Goal: Task Accomplishment & Management: Manage account settings

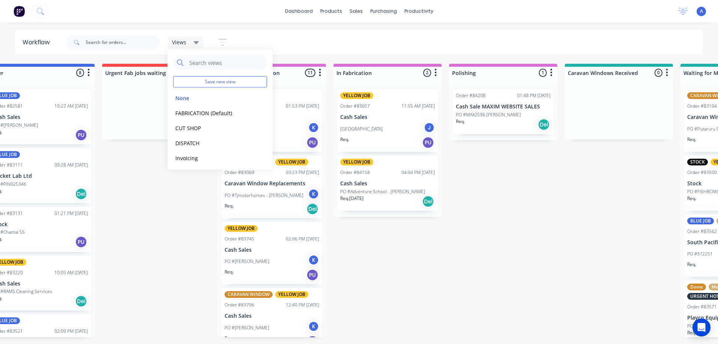
scroll to position [560, 0]
click at [192, 128] on button "CUT SHOP" at bounding box center [213, 128] width 80 height 9
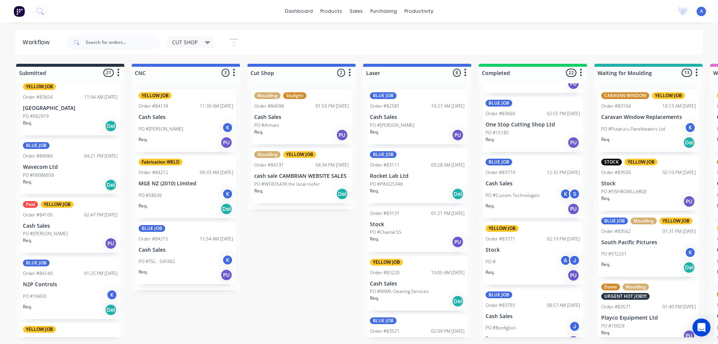
scroll to position [6, 0]
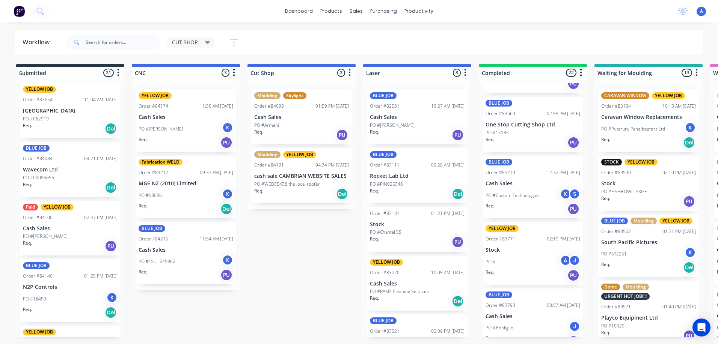
click at [84, 172] on p "Wavecom Ltd" at bounding box center [70, 170] width 95 height 6
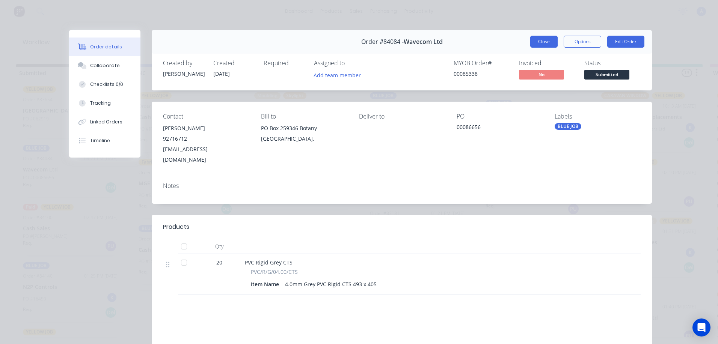
click at [536, 36] on button "Close" at bounding box center [543, 42] width 27 height 12
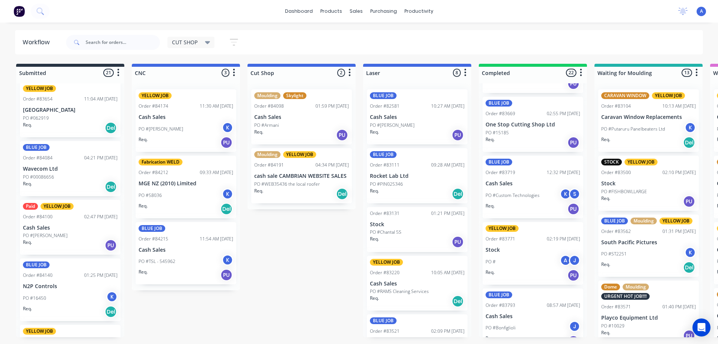
scroll to position [9, 0]
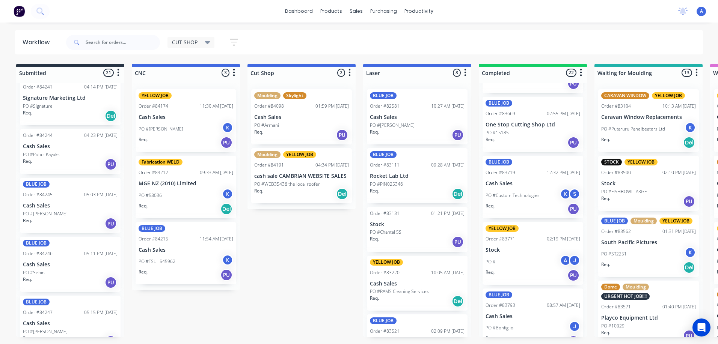
scroll to position [952, 0]
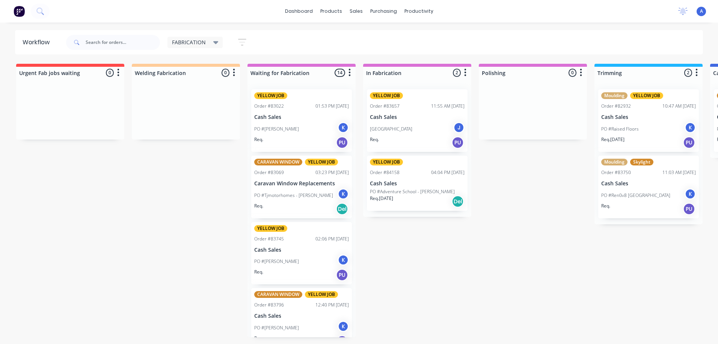
click at [207, 44] on div "FABRICATION" at bounding box center [195, 42] width 47 height 7
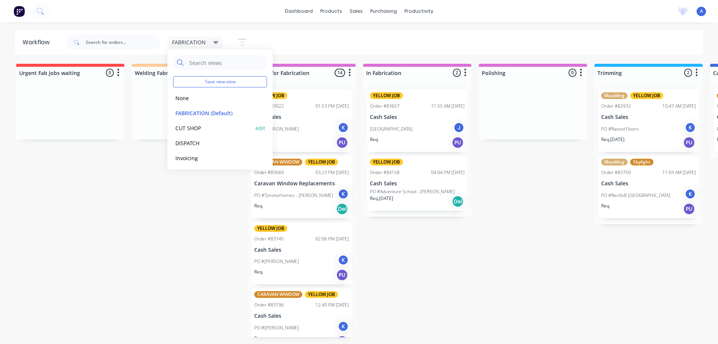
click at [195, 126] on button "CUT SHOP" at bounding box center [213, 128] width 80 height 9
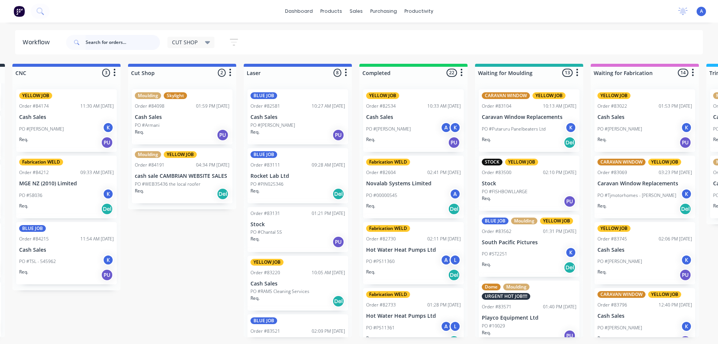
click at [117, 43] on input "text" at bounding box center [123, 42] width 74 height 15
type input "83240"
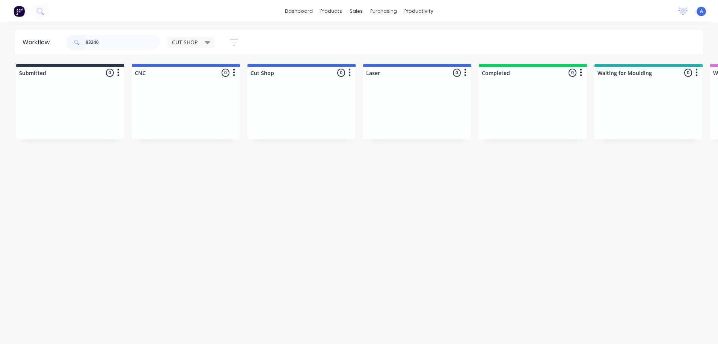
click at [201, 46] on div "CUT SHOP" at bounding box center [190, 42] width 47 height 11
click at [198, 100] on button "None" at bounding box center [213, 98] width 80 height 9
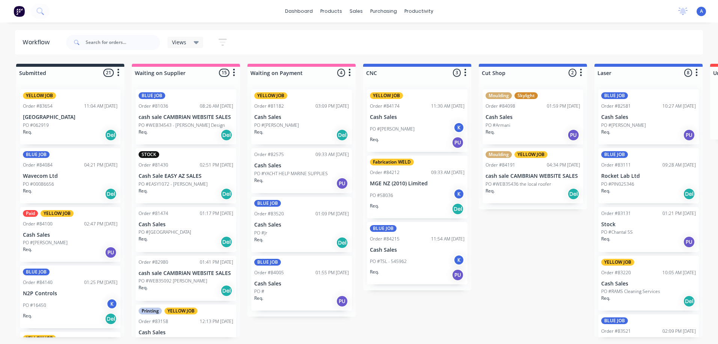
click at [119, 57] on div "Workflow Views Save new view None edit FABRICATION (Default) edit CUT SHOP edit…" at bounding box center [359, 179] width 718 height 299
click at [117, 44] on input "text" at bounding box center [123, 42] width 74 height 15
type input "83240"
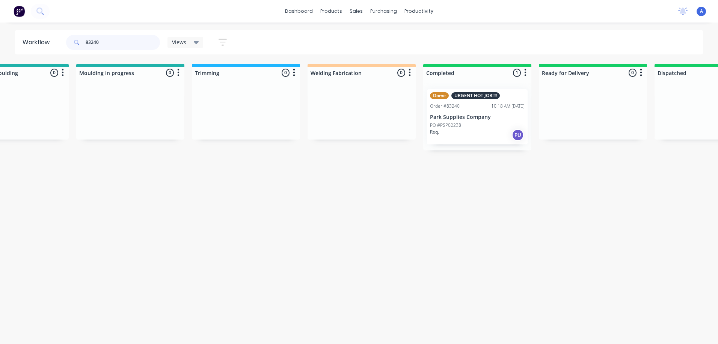
scroll to position [0, 1334]
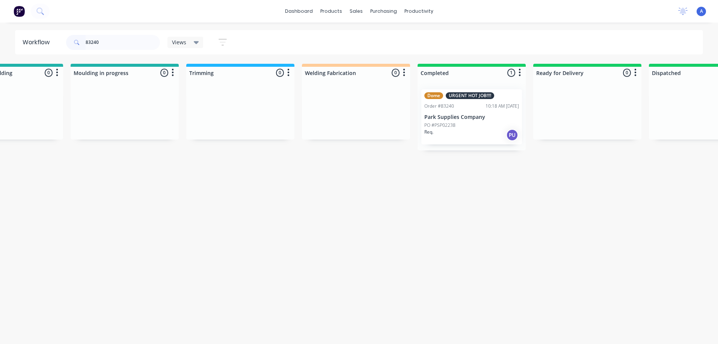
click at [458, 131] on div "Req. PU" at bounding box center [471, 135] width 95 height 13
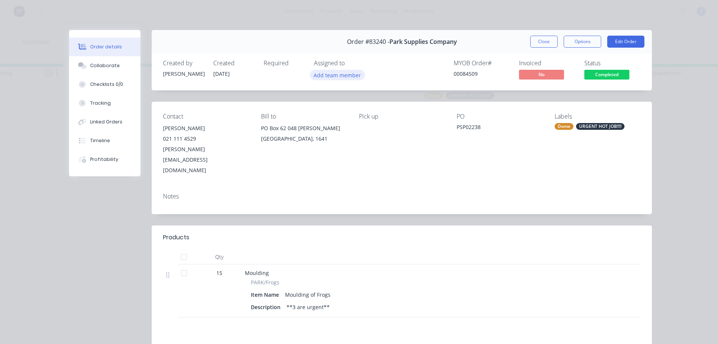
click at [329, 77] on button "Add team member" at bounding box center [337, 75] width 55 height 10
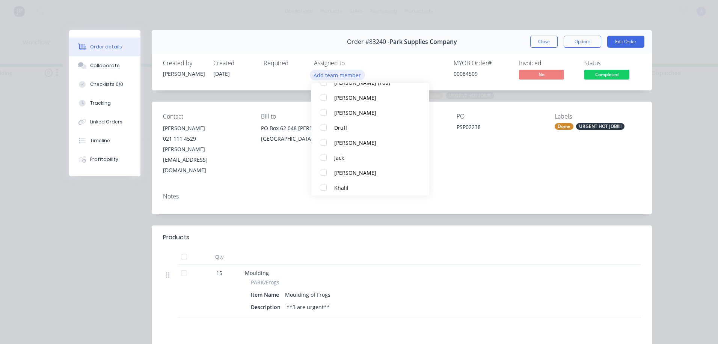
scroll to position [38, 0]
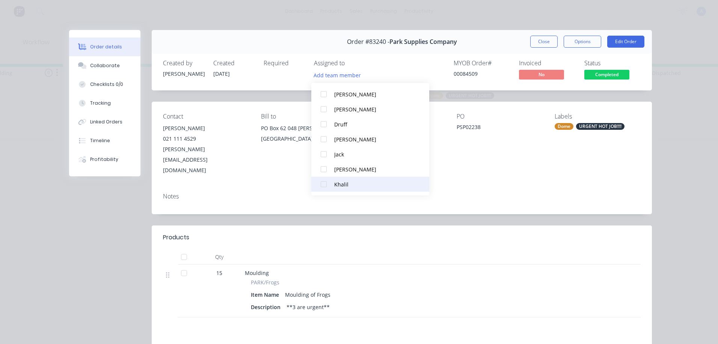
click at [345, 190] on button "Khalil" at bounding box center [370, 184] width 118 height 15
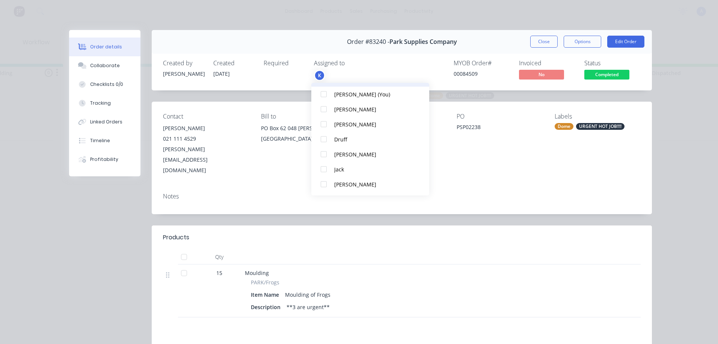
scroll to position [0, 0]
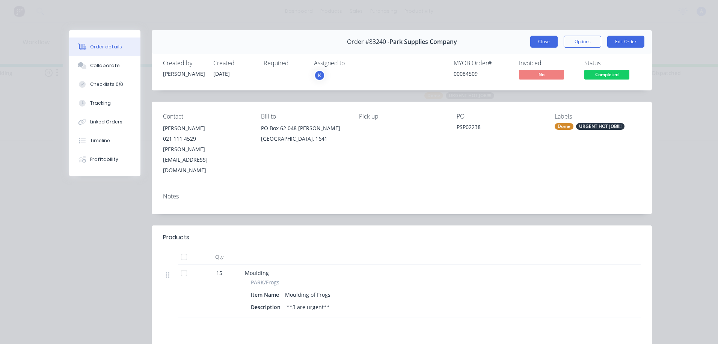
click at [542, 42] on button "Close" at bounding box center [543, 42] width 27 height 12
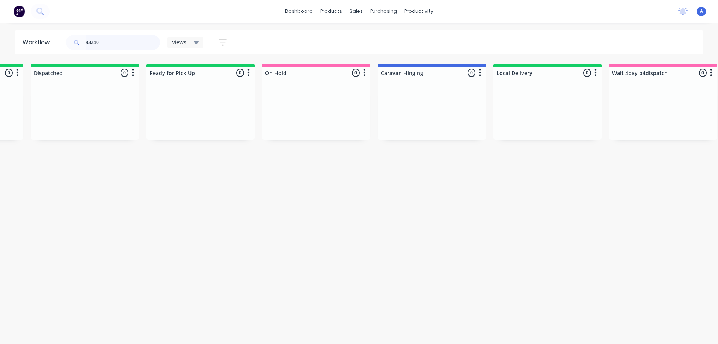
scroll to position [0, 2168]
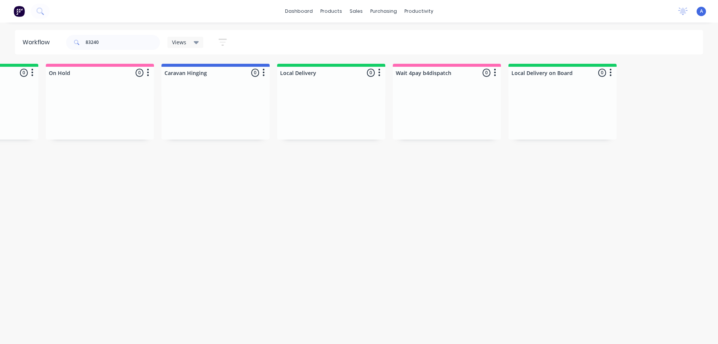
click at [196, 42] on icon at bounding box center [196, 42] width 5 height 3
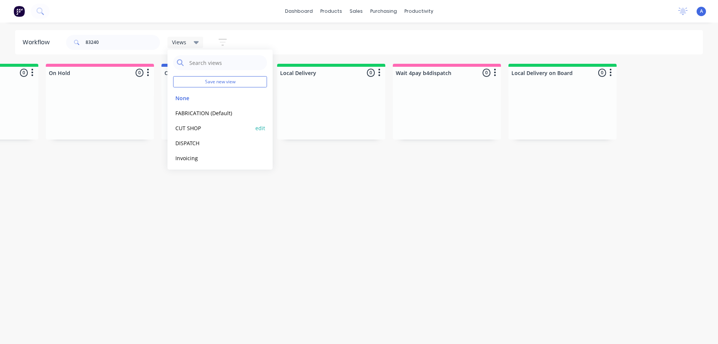
click at [207, 132] on button "CUT SHOP" at bounding box center [213, 128] width 80 height 9
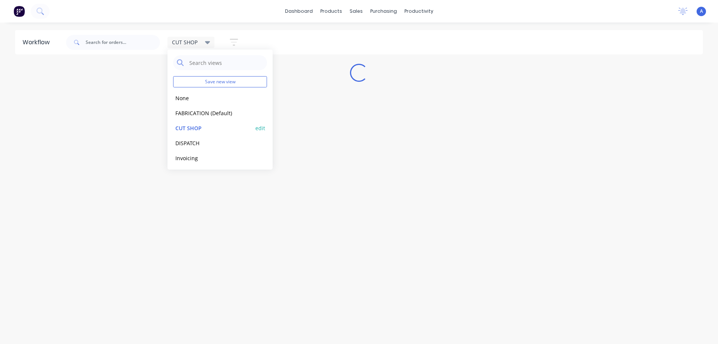
scroll to position [0, 0]
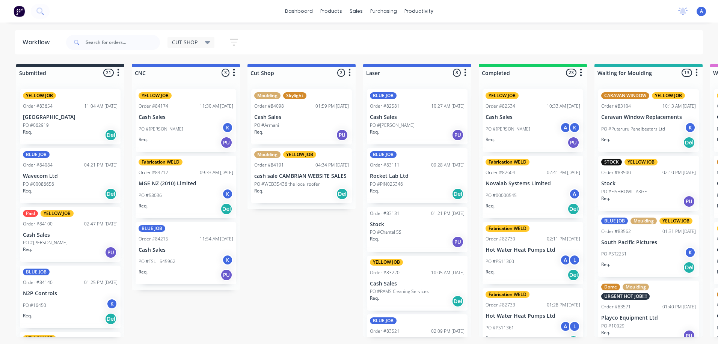
click at [71, 193] on div "Req. Del" at bounding box center [70, 194] width 95 height 13
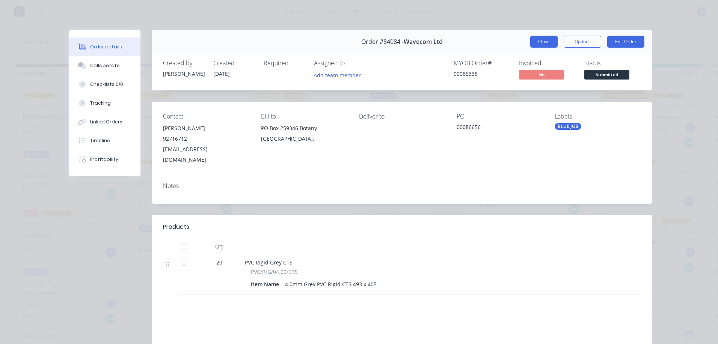
click at [547, 38] on button "Close" at bounding box center [543, 42] width 27 height 12
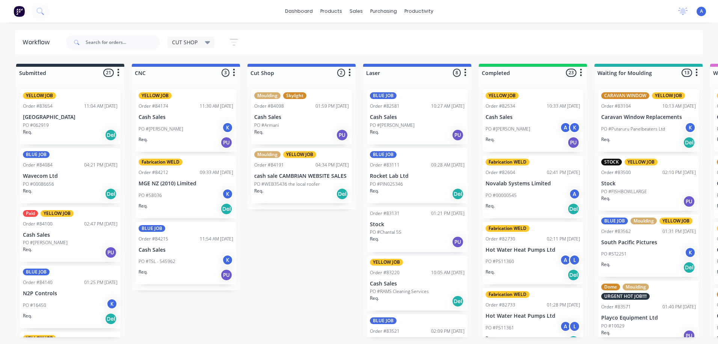
click at [208, 42] on icon at bounding box center [207, 42] width 5 height 3
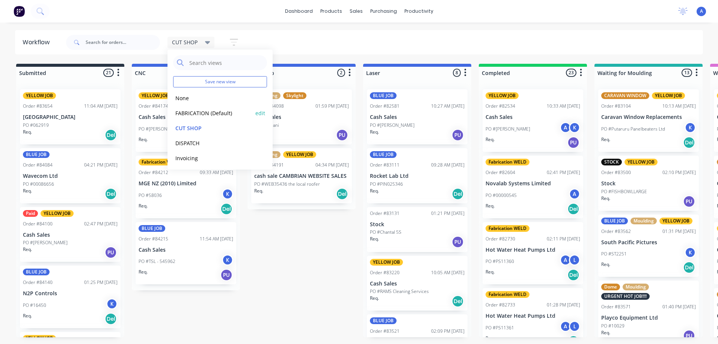
click at [222, 113] on button "FABRICATION (Default)" at bounding box center [213, 113] width 80 height 9
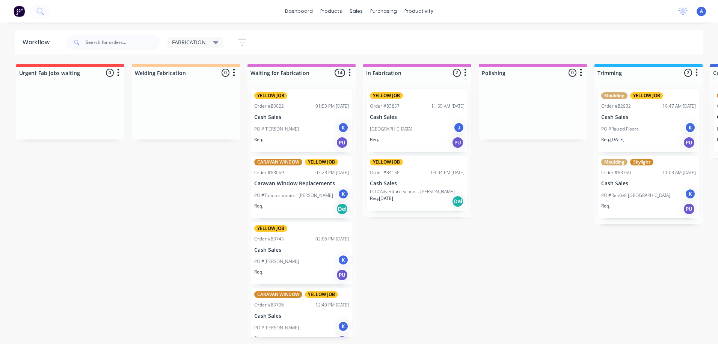
click at [340, 126] on div "K" at bounding box center [343, 127] width 11 height 11
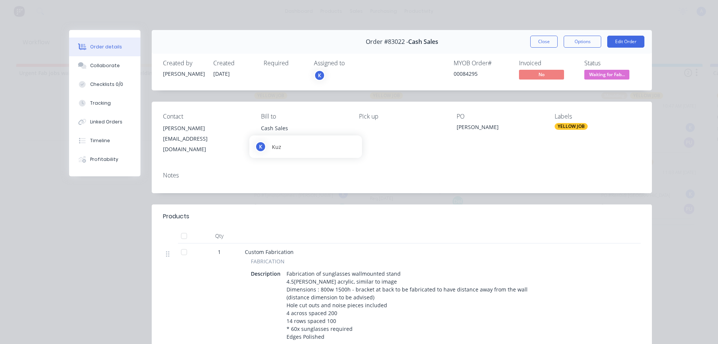
click at [317, 75] on div "K" at bounding box center [319, 75] width 11 height 11
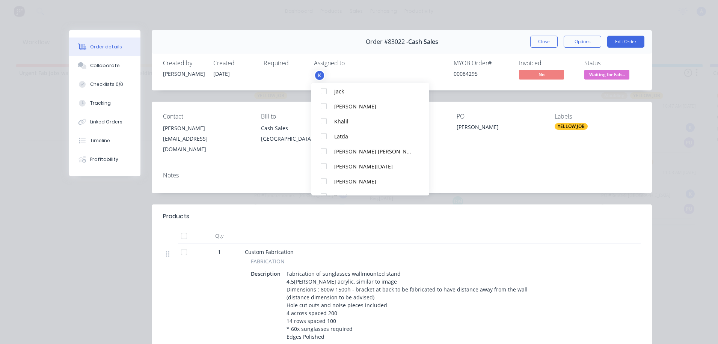
scroll to position [128, 0]
click at [322, 187] on div at bounding box center [323, 184] width 15 height 15
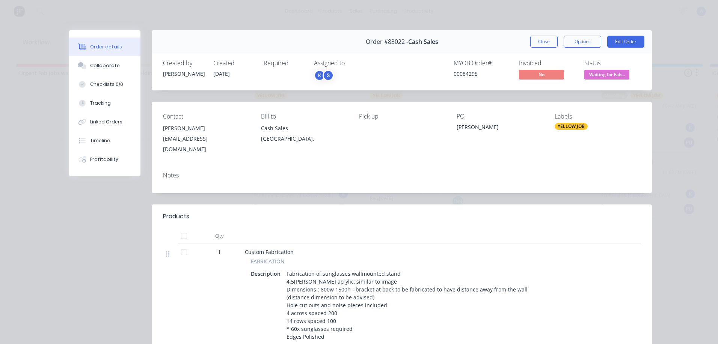
click at [618, 77] on span "Waiting for Fab..." at bounding box center [606, 74] width 45 height 9
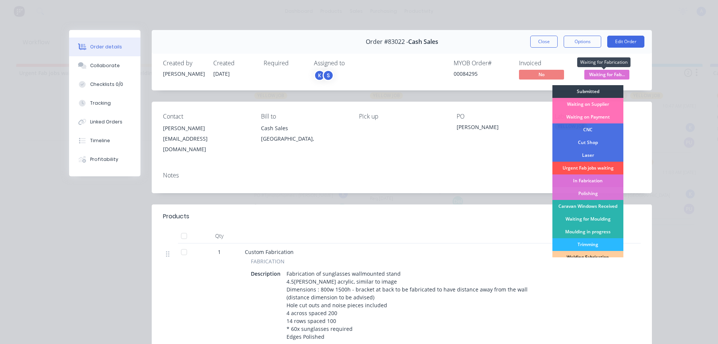
click at [601, 182] on div "In Fabrication" at bounding box center [587, 181] width 71 height 13
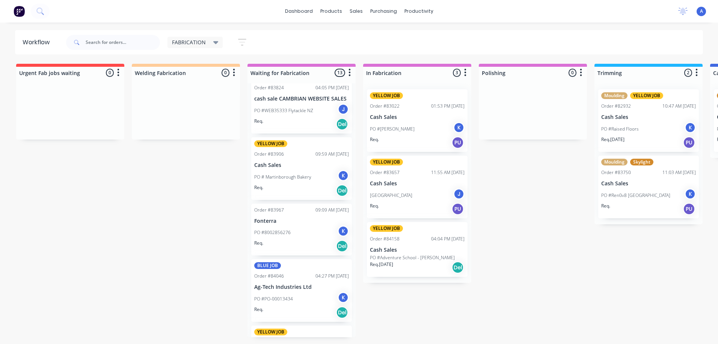
scroll to position [349, 0]
click at [306, 188] on div "Req. Del" at bounding box center [301, 192] width 95 height 13
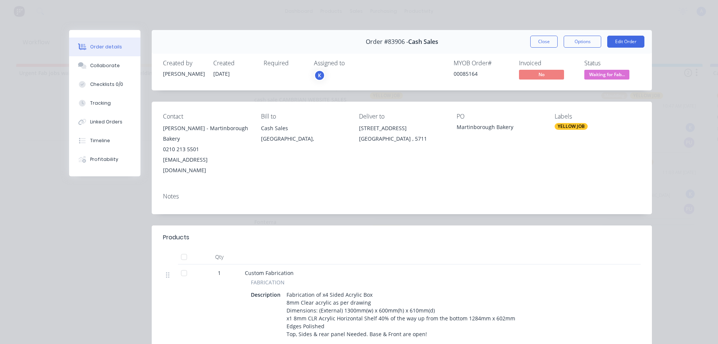
click at [318, 74] on div "K" at bounding box center [319, 75] width 11 height 11
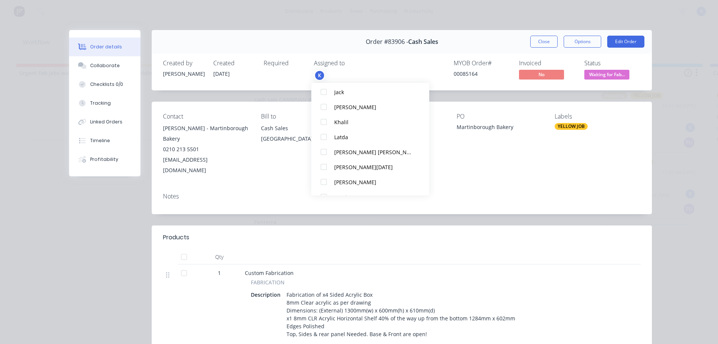
scroll to position [128, 0]
click at [325, 125] on div at bounding box center [323, 124] width 15 height 15
click at [533, 42] on button "Close" at bounding box center [543, 42] width 27 height 12
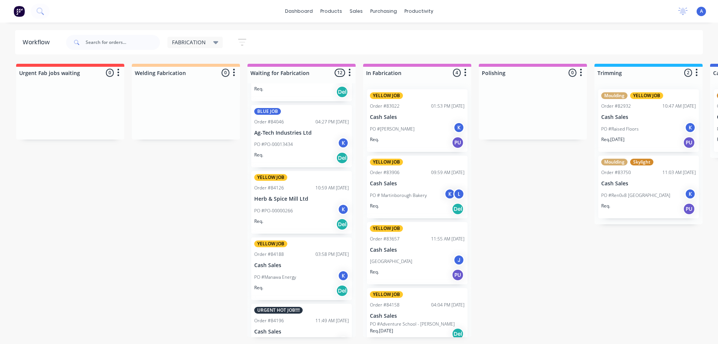
scroll to position [441, 0]
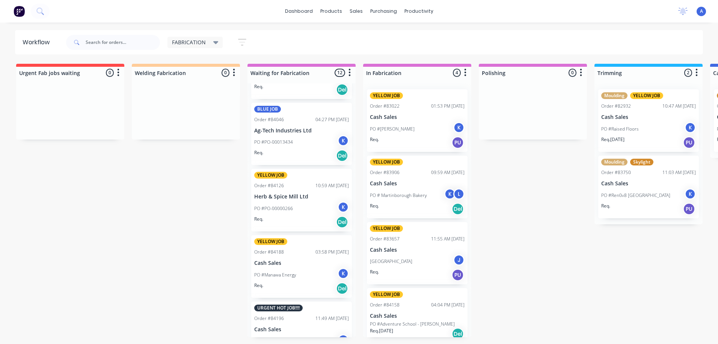
click at [690, 127] on div "K" at bounding box center [690, 127] width 11 height 11
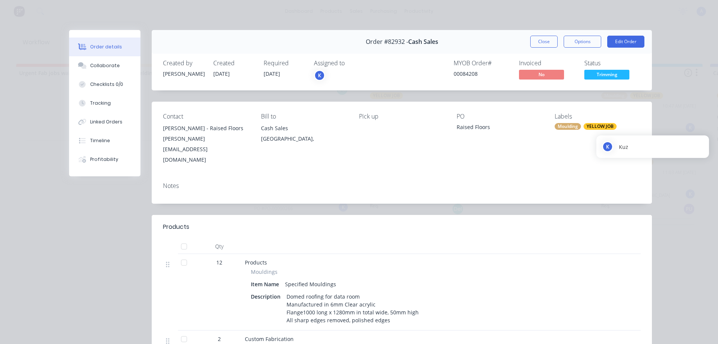
click at [317, 75] on div "K" at bounding box center [319, 75] width 11 height 11
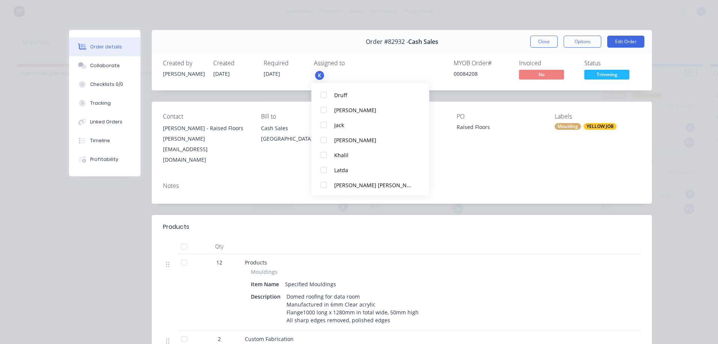
scroll to position [84, 0]
click at [325, 168] on div at bounding box center [323, 167] width 15 height 15
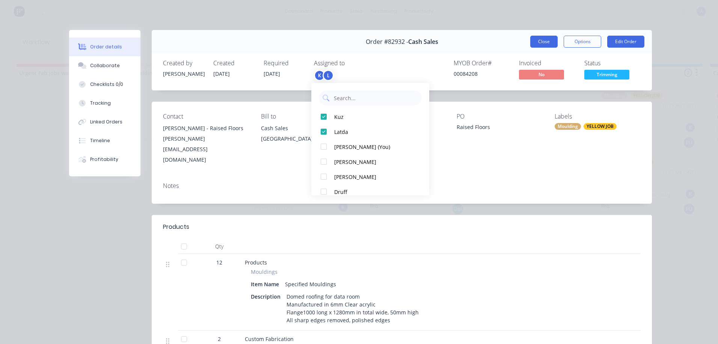
click at [543, 41] on button "Close" at bounding box center [543, 42] width 27 height 12
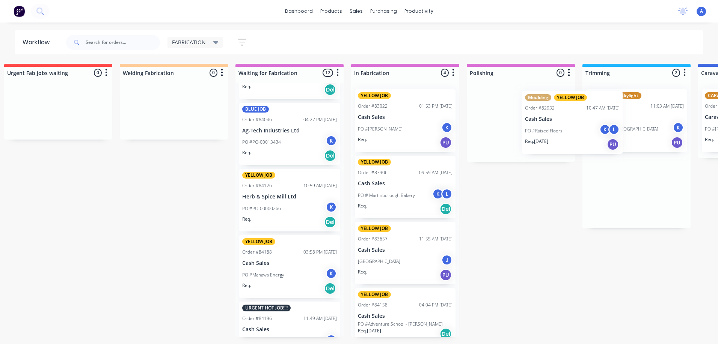
scroll to position [0, 13]
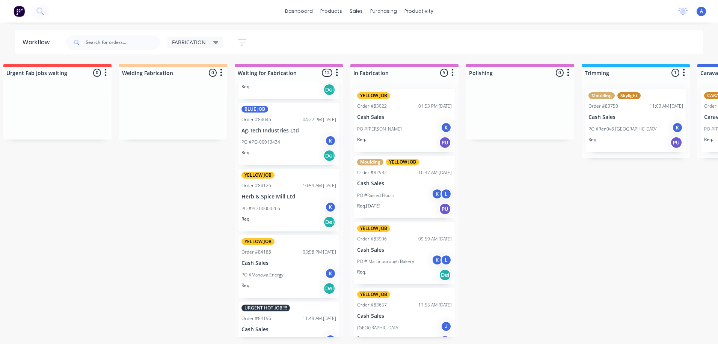
click at [204, 43] on span "FABRICATION" at bounding box center [189, 42] width 34 height 8
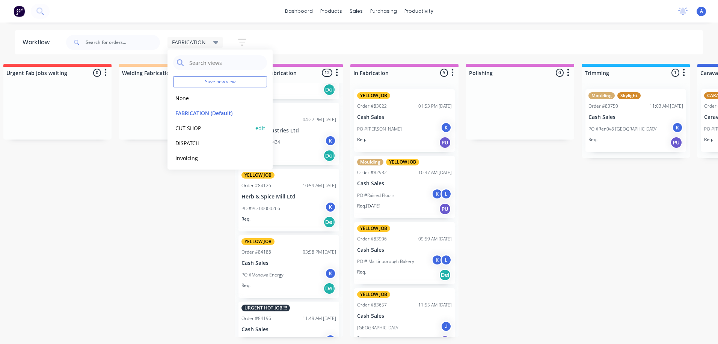
click at [199, 131] on button "CUT SHOP" at bounding box center [213, 128] width 80 height 9
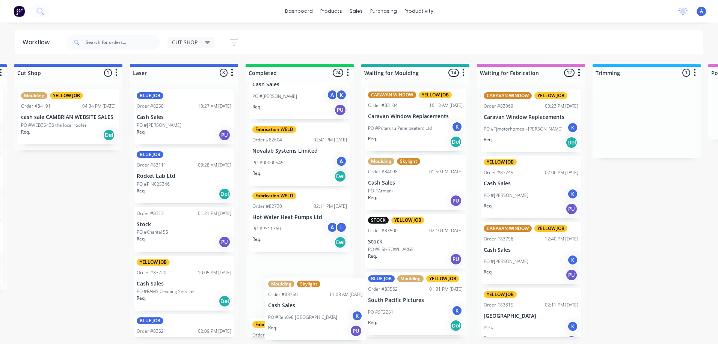
scroll to position [51, 0]
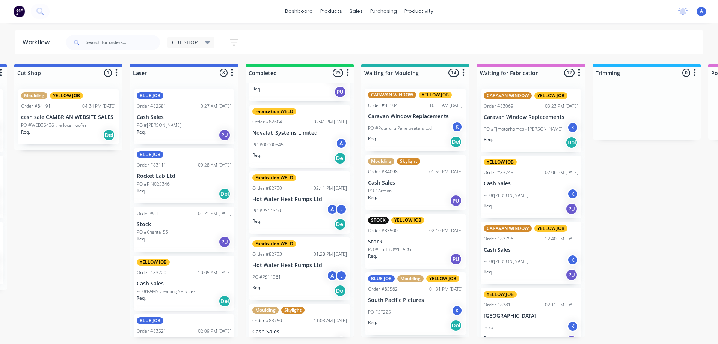
click at [402, 204] on div "Req. PU" at bounding box center [415, 201] width 95 height 13
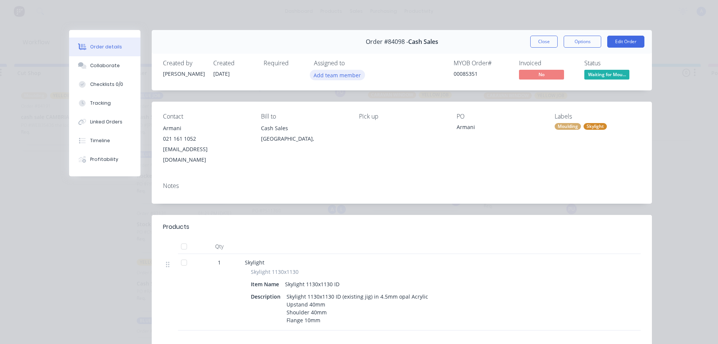
click at [350, 76] on button "Add team member" at bounding box center [337, 75] width 55 height 10
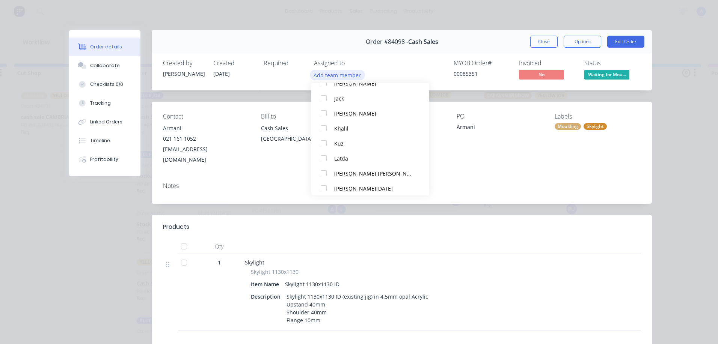
scroll to position [94, 0]
click at [331, 145] on div at bounding box center [323, 142] width 15 height 15
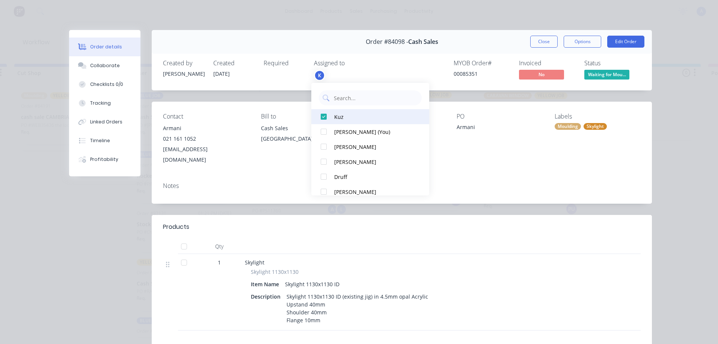
click at [338, 119] on div "Kuz" at bounding box center [373, 117] width 79 height 8
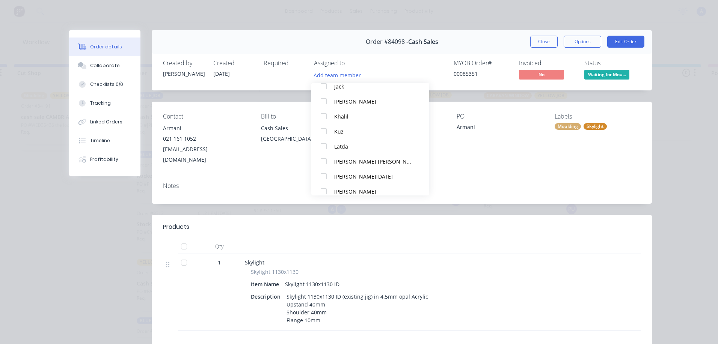
scroll to position [104, 0]
click at [344, 120] on div "Khalil" at bounding box center [373, 119] width 79 height 8
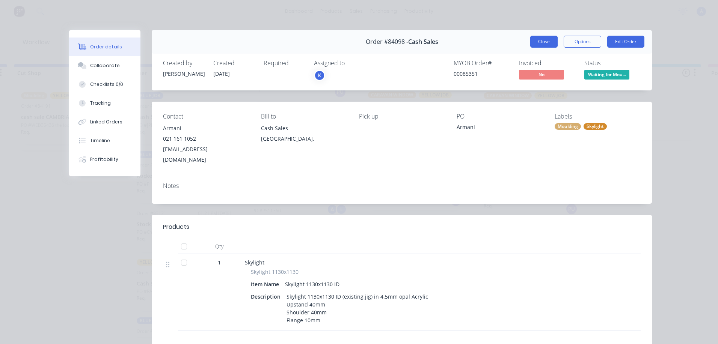
click at [537, 47] on button "Close" at bounding box center [543, 42] width 27 height 12
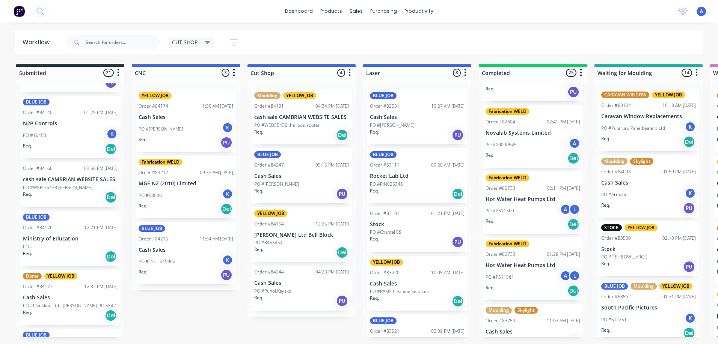
click at [286, 294] on p "PO #Puhoi Kayaks" at bounding box center [272, 291] width 37 height 7
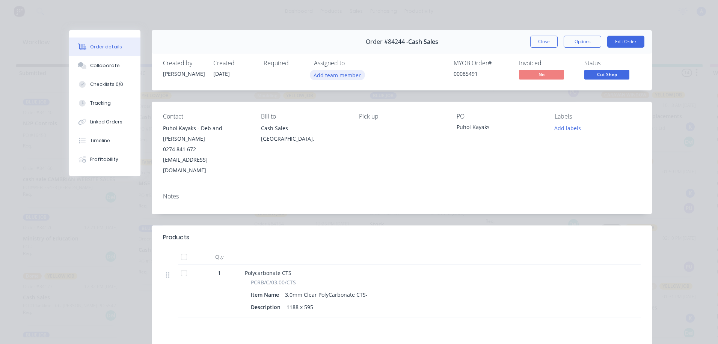
click at [335, 78] on button "Add team member" at bounding box center [337, 75] width 55 height 10
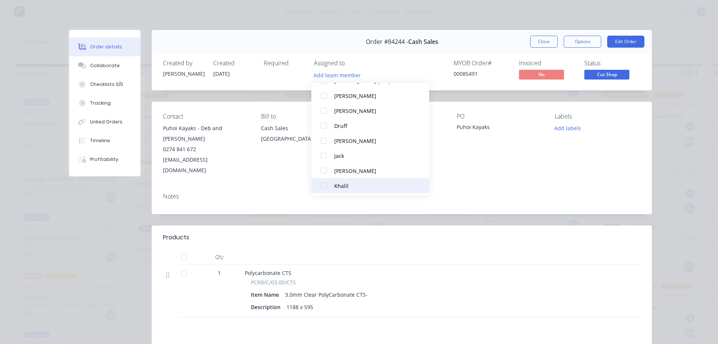
click at [354, 190] on div "Khalil" at bounding box center [373, 186] width 79 height 8
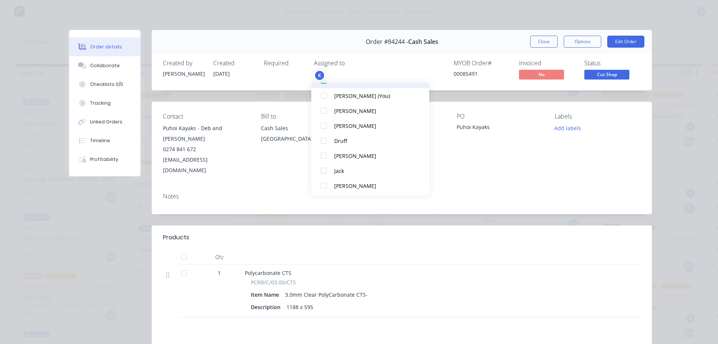
scroll to position [0, 0]
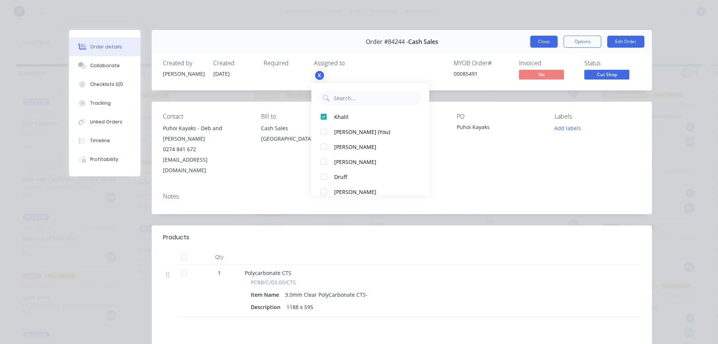
click at [541, 43] on button "Close" at bounding box center [543, 42] width 27 height 12
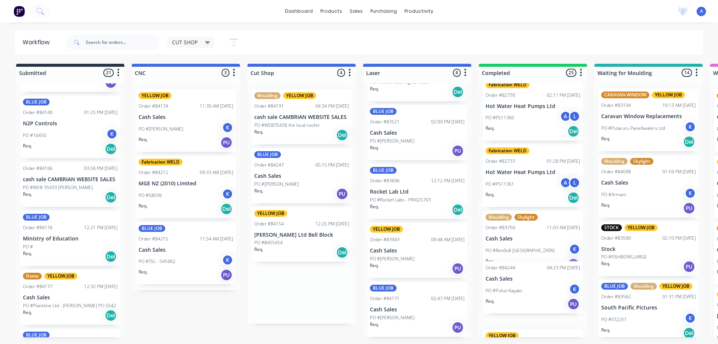
scroll to position [160, 0]
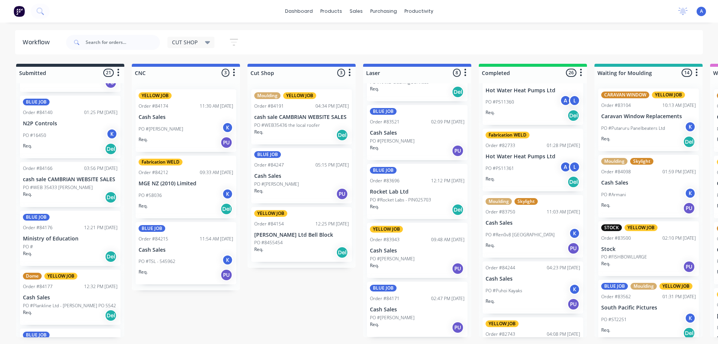
click at [283, 187] on div "PO #[PERSON_NAME]" at bounding box center [301, 184] width 95 height 7
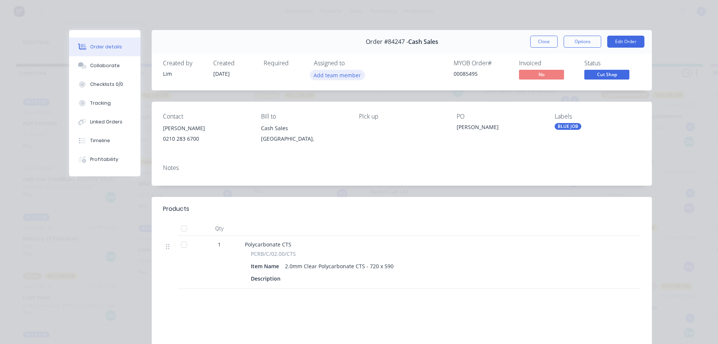
click at [345, 76] on button "Add team member" at bounding box center [337, 75] width 55 height 10
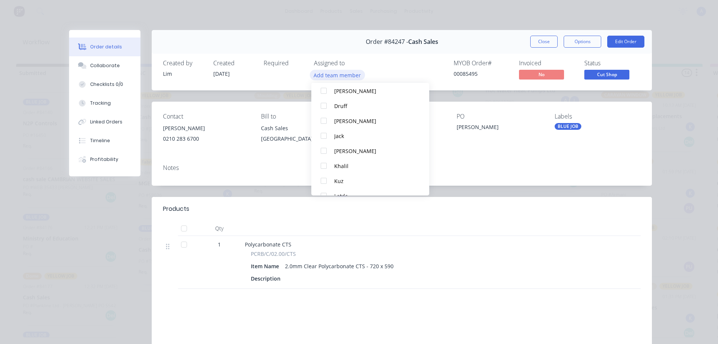
scroll to position [66, 0]
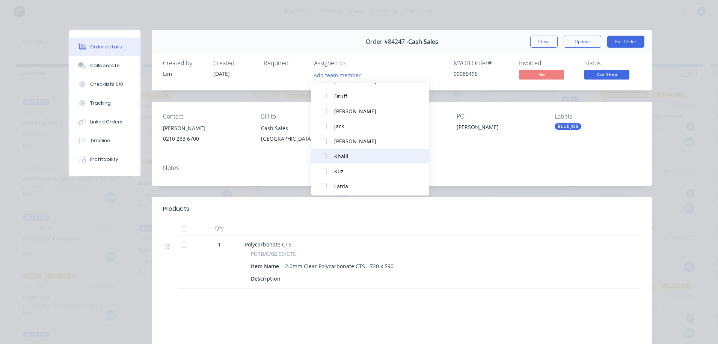
click at [347, 160] on button "Khalil" at bounding box center [370, 156] width 118 height 15
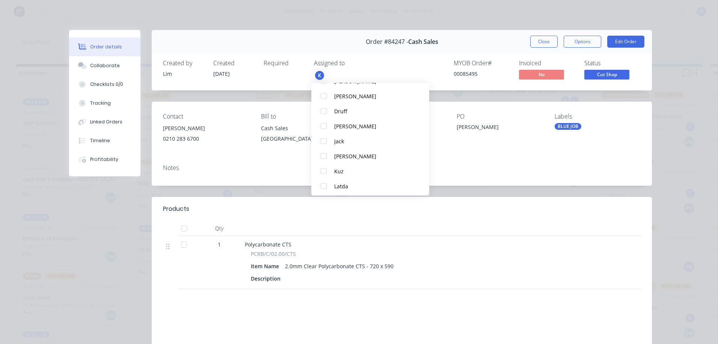
scroll to position [0, 0]
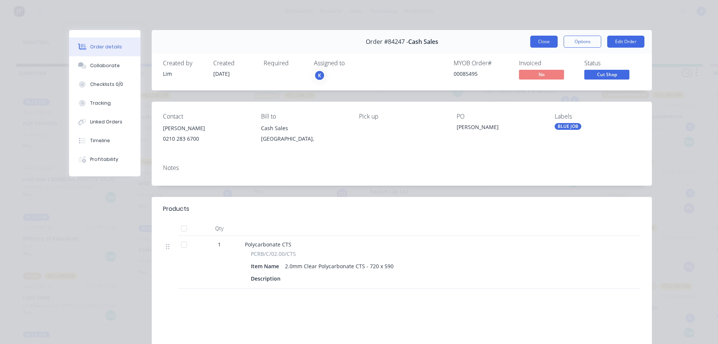
click at [540, 42] on button "Close" at bounding box center [543, 42] width 27 height 12
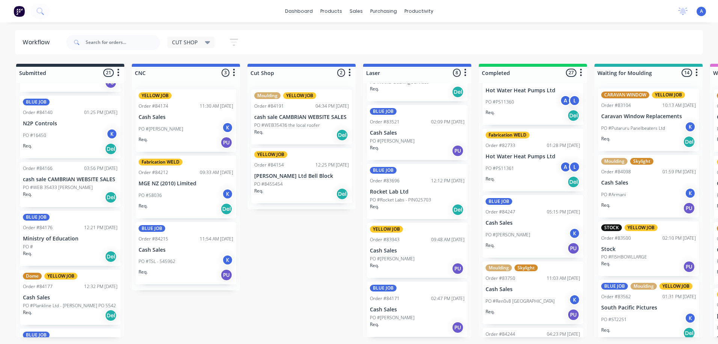
click at [208, 42] on icon at bounding box center [207, 42] width 5 height 3
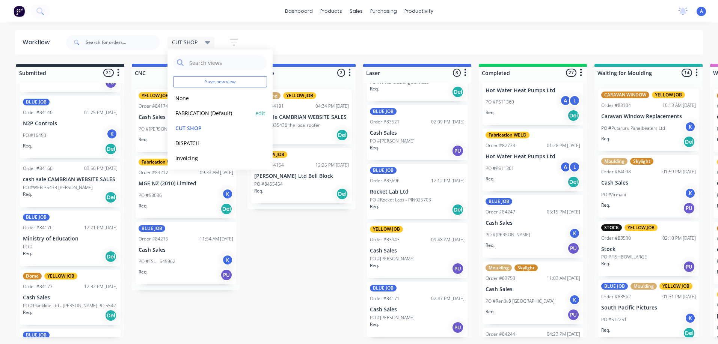
click at [210, 111] on button "FABRICATION (Default)" at bounding box center [213, 113] width 80 height 9
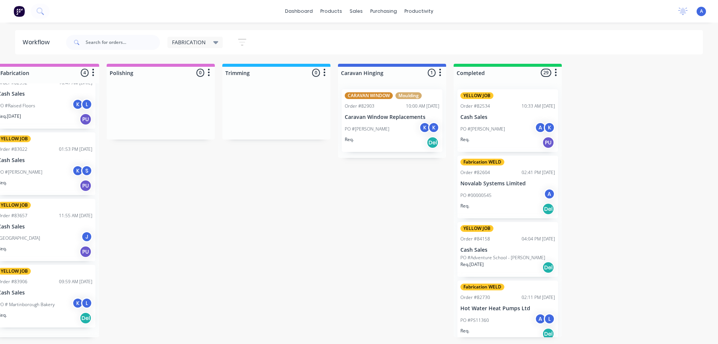
scroll to position [14, 0]
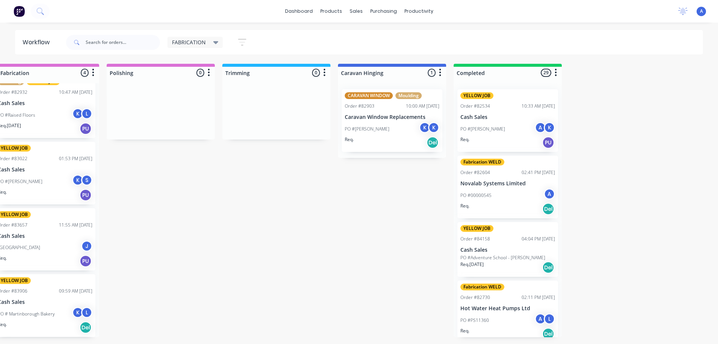
click at [497, 249] on p "Cash Sales" at bounding box center [507, 250] width 95 height 6
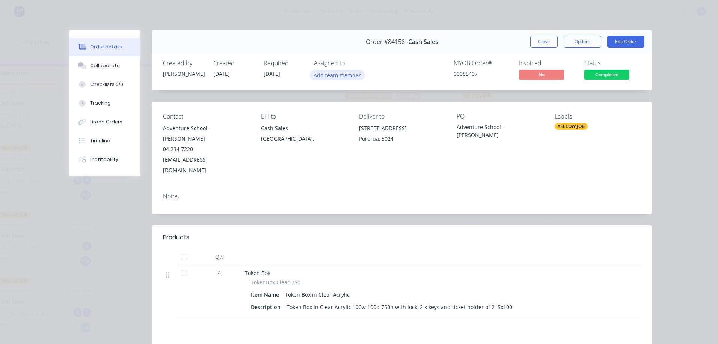
click at [336, 74] on button "Add team member" at bounding box center [337, 75] width 55 height 10
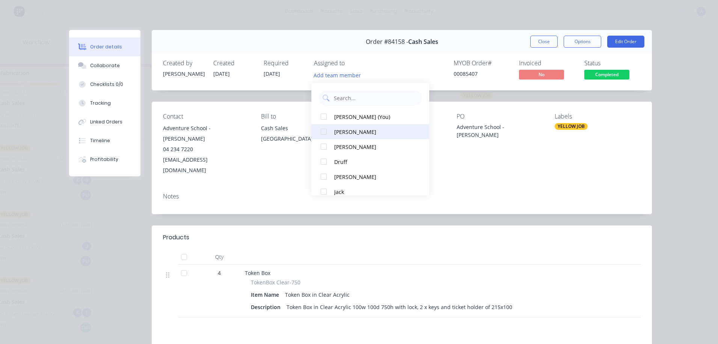
click at [344, 134] on div "Amy" at bounding box center [373, 132] width 79 height 8
click at [351, 115] on div "Amy" at bounding box center [373, 117] width 79 height 8
click at [354, 114] on div "Annette (You)" at bounding box center [373, 117] width 79 height 8
click at [346, 136] on div "Amy" at bounding box center [373, 132] width 79 height 8
click at [542, 46] on button "Close" at bounding box center [543, 42] width 27 height 12
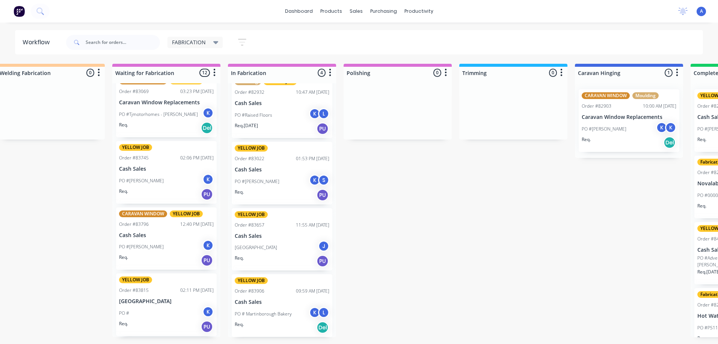
scroll to position [0, 0]
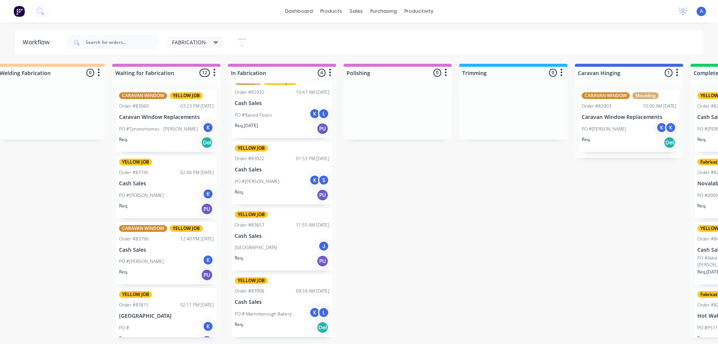
click at [206, 45] on div "FABRICATION" at bounding box center [195, 42] width 47 height 7
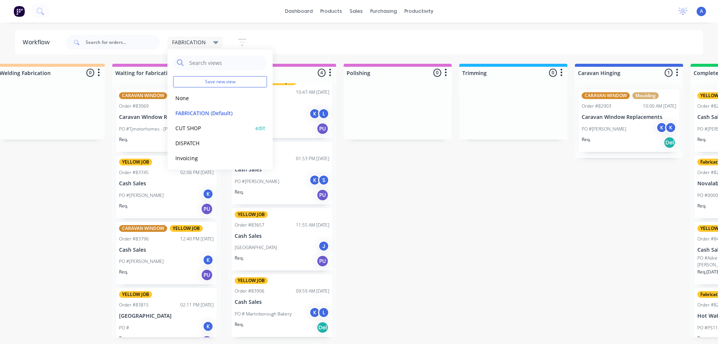
click at [205, 130] on button "CUT SHOP" at bounding box center [213, 128] width 80 height 9
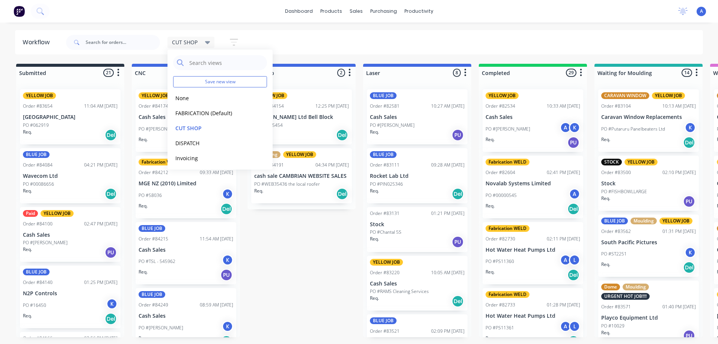
click at [71, 181] on div "PO #00086656" at bounding box center [70, 184] width 95 height 7
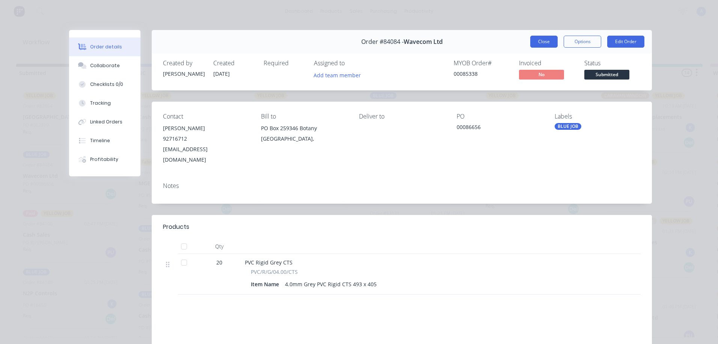
click at [534, 46] on button "Close" at bounding box center [543, 42] width 27 height 12
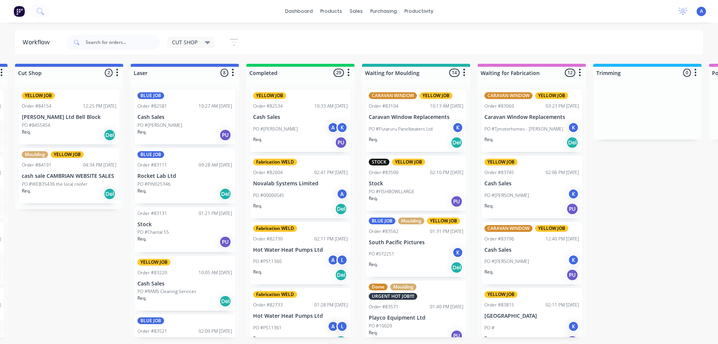
scroll to position [0, 226]
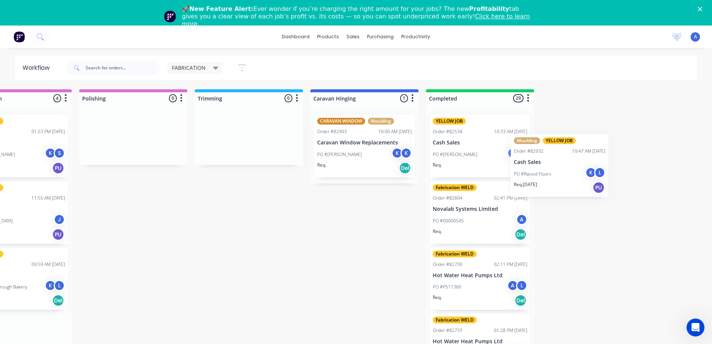
scroll to position [0, 400]
